Goal: Information Seeking & Learning: Learn about a topic

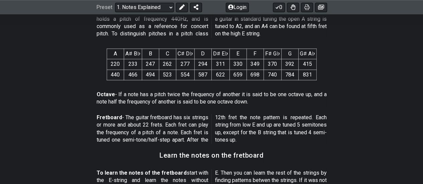
scroll to position [468, 0]
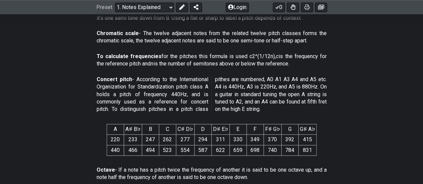
scroll to position [380, 0]
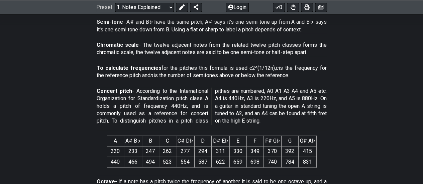
drag, startPoint x: 138, startPoint y: 120, endPoint x: 111, endPoint y: 119, distance: 26.8
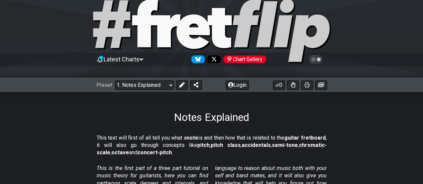
scroll to position [0, 0]
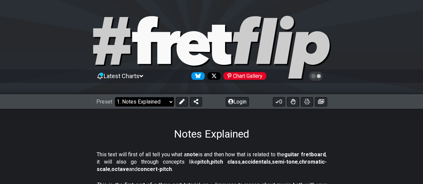
click at [149, 97] on select "Welcome to #fretflip! Initial Preset Custom Preset Minor Pentatonic Major Penta…" at bounding box center [144, 101] width 59 height 9
click at [115, 97] on select "Welcome to #fretflip! Initial Preset Custom Preset Minor Pentatonic Major Penta…" at bounding box center [144, 101] width 59 height 9
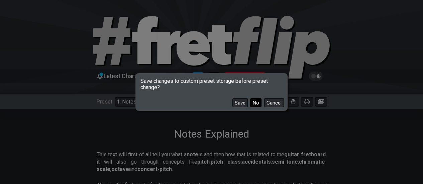
click at [250, 98] on button "No" at bounding box center [255, 102] width 11 height 9
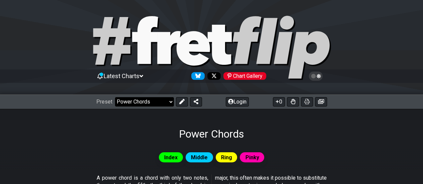
click at [145, 97] on select "Welcome to #fretflip! Initial Preset Custom Preset Minor Pentatonic Major Penta…" at bounding box center [144, 101] width 59 height 9
click at [115, 97] on select "Welcome to #fretflip! Initial Preset Custom Preset Minor Pentatonic Major Penta…" at bounding box center [144, 101] width 59 height 9
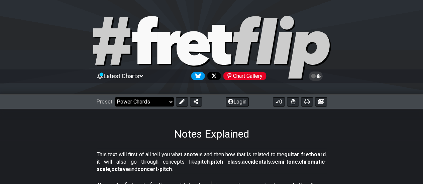
select select "/musical-notes-explained"
